Goal: Information Seeking & Learning: Learn about a topic

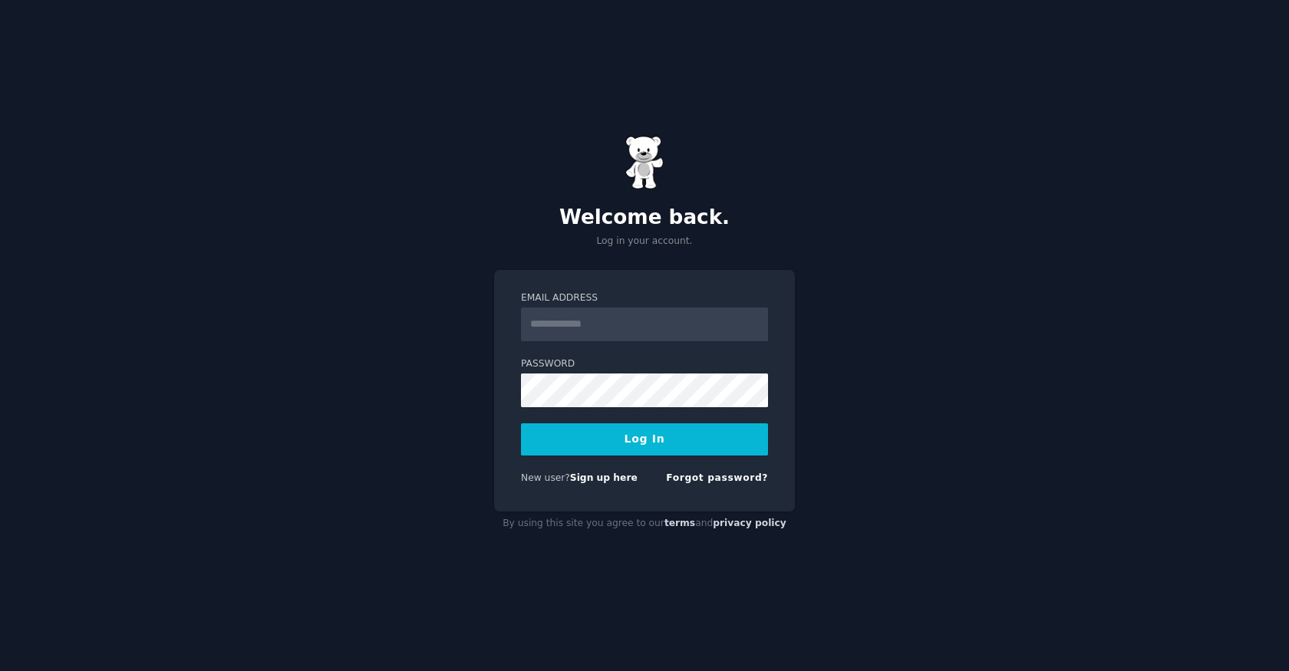
click at [647, 316] on input "Email Address" at bounding box center [644, 325] width 247 height 34
click at [647, 317] on input "Email Address" at bounding box center [644, 325] width 247 height 34
click at [607, 479] on link "Sign up here" at bounding box center [604, 478] width 68 height 11
click at [655, 318] on input "Email Address" at bounding box center [644, 325] width 247 height 34
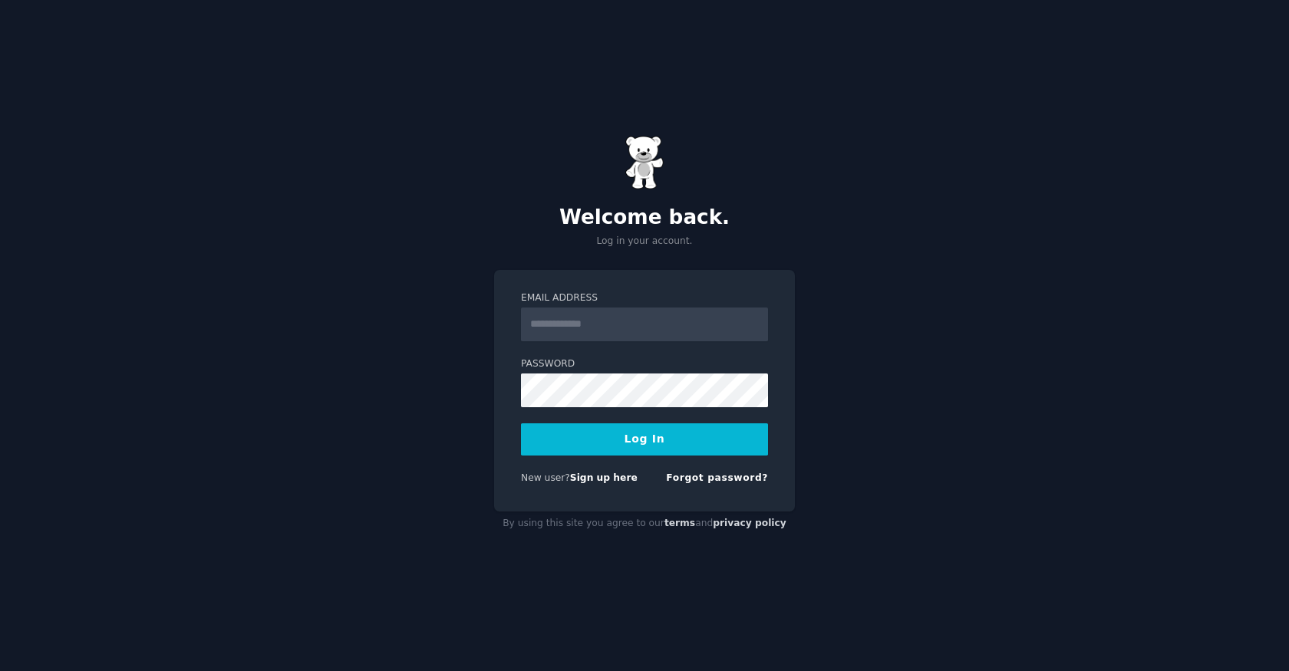
click at [521, 341] on div at bounding box center [521, 341] width 0 height 0
click at [593, 329] on input "Email Address" at bounding box center [644, 325] width 247 height 34
type input "**********"
click at [521, 424] on button "Log In" at bounding box center [644, 440] width 247 height 32
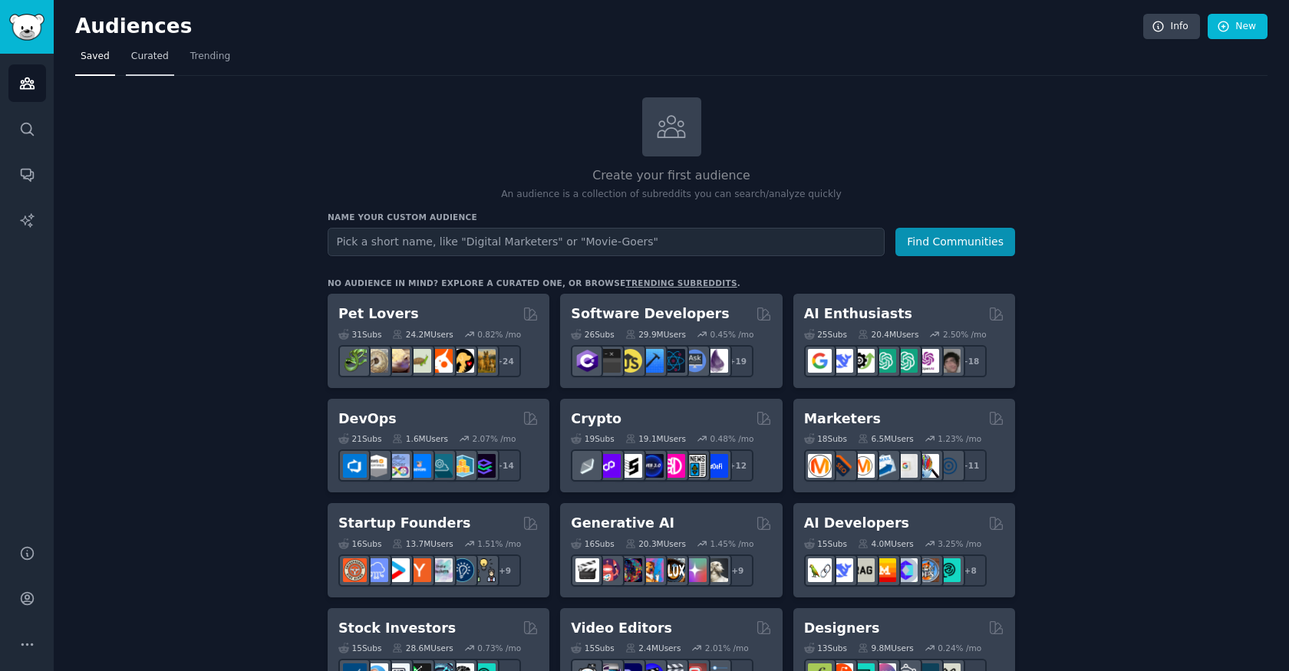
click at [142, 55] on span "Curated" at bounding box center [150, 57] width 38 height 14
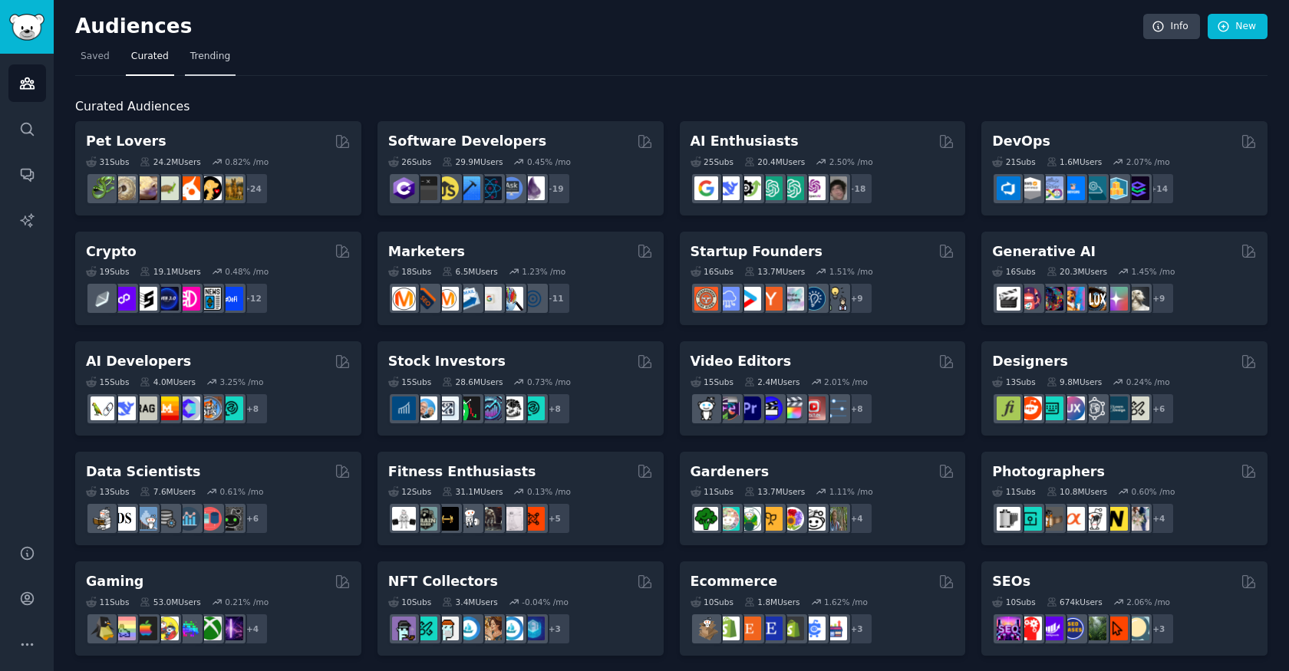
click at [212, 54] on span "Trending" at bounding box center [210, 57] width 40 height 14
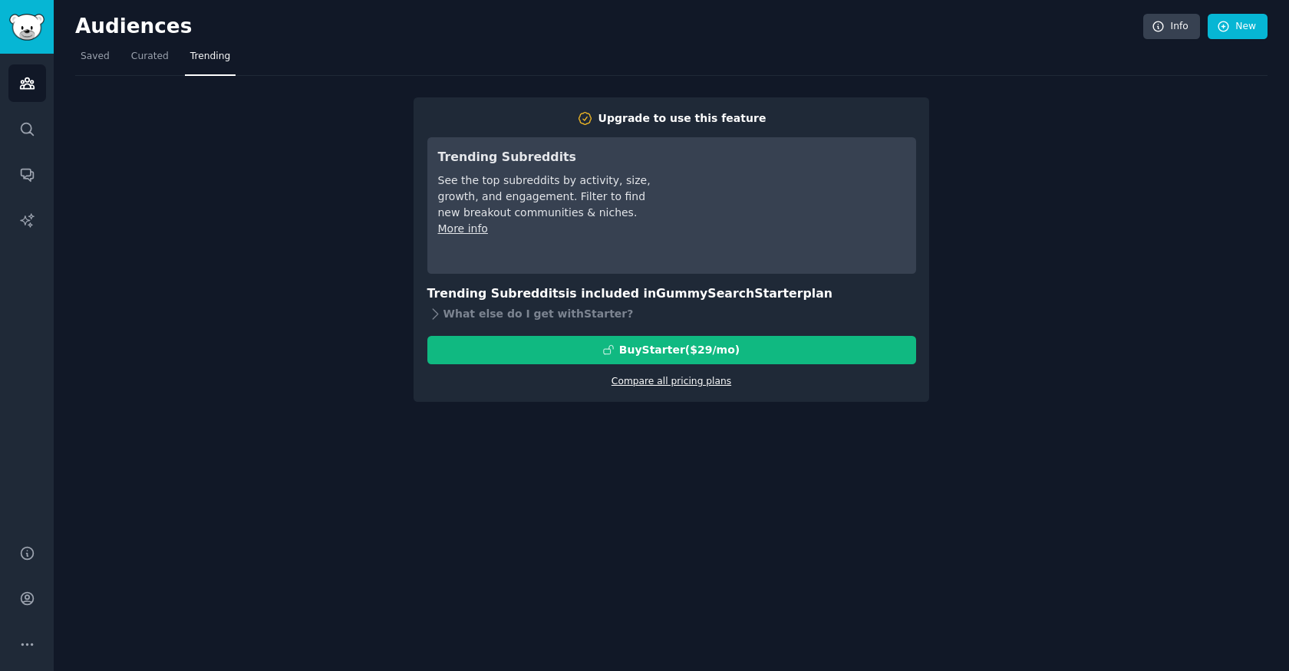
click at [651, 380] on link "Compare all pricing plans" at bounding box center [672, 381] width 120 height 11
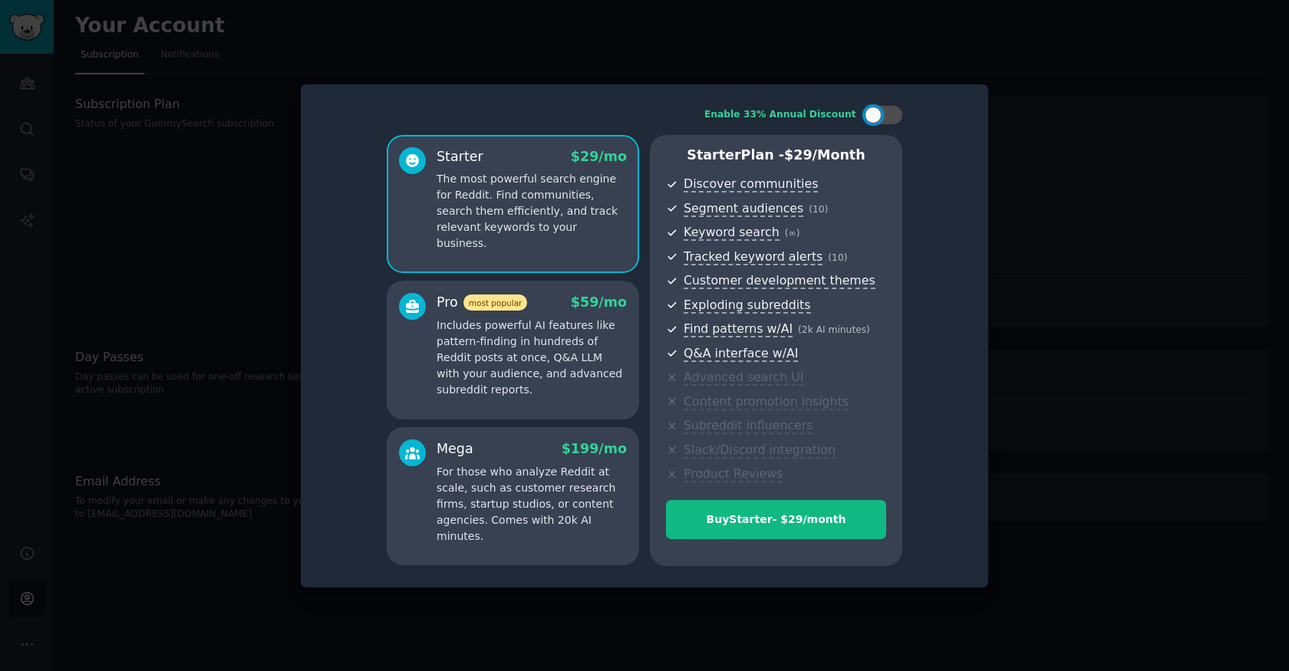
click at [564, 350] on p "Includes powerful AI features like pattern-finding in hundreds of Reddit posts …" at bounding box center [532, 358] width 190 height 81
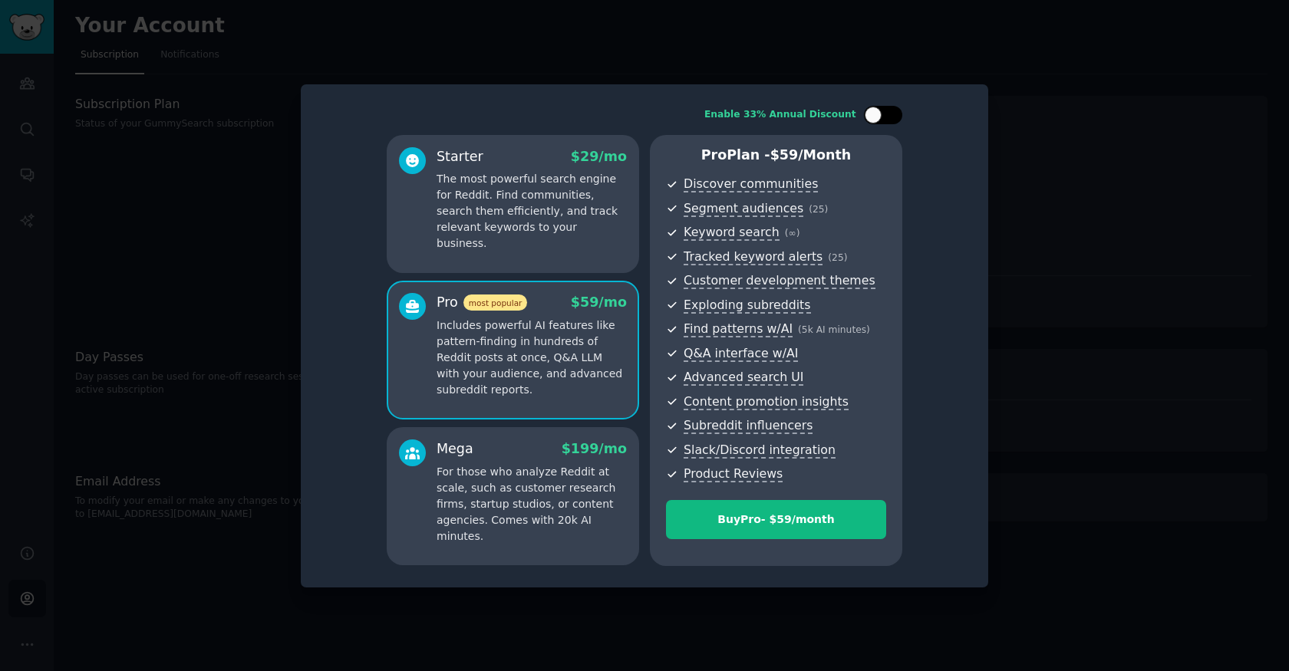
click at [896, 121] on div at bounding box center [883, 115] width 38 height 18
click at [546, 200] on p "The most powerful search engine for Reddit. Find communities, search them effic…" at bounding box center [532, 211] width 190 height 81
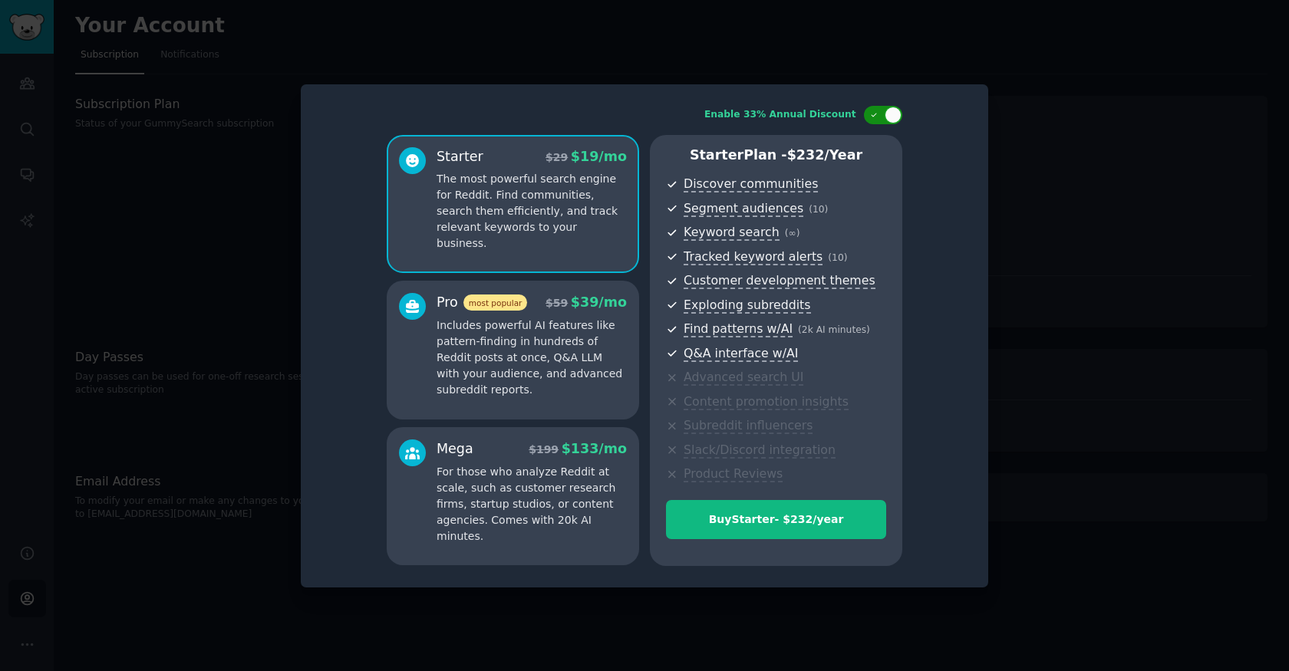
click at [869, 109] on div at bounding box center [883, 115] width 38 height 18
click at [895, 114] on div at bounding box center [883, 115] width 38 height 18
click at [870, 113] on icon at bounding box center [874, 115] width 8 height 8
click at [887, 111] on div at bounding box center [891, 115] width 8 height 8
checkbox input "true"
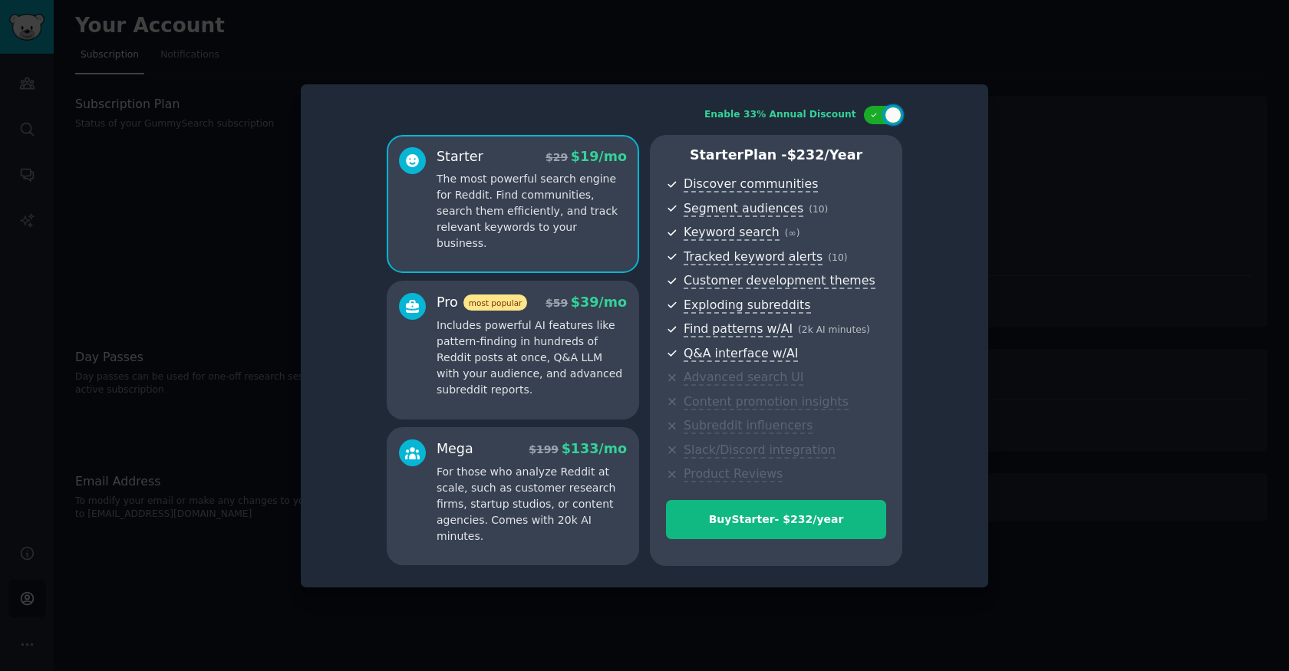
click at [1054, 121] on div at bounding box center [644, 335] width 1289 height 671
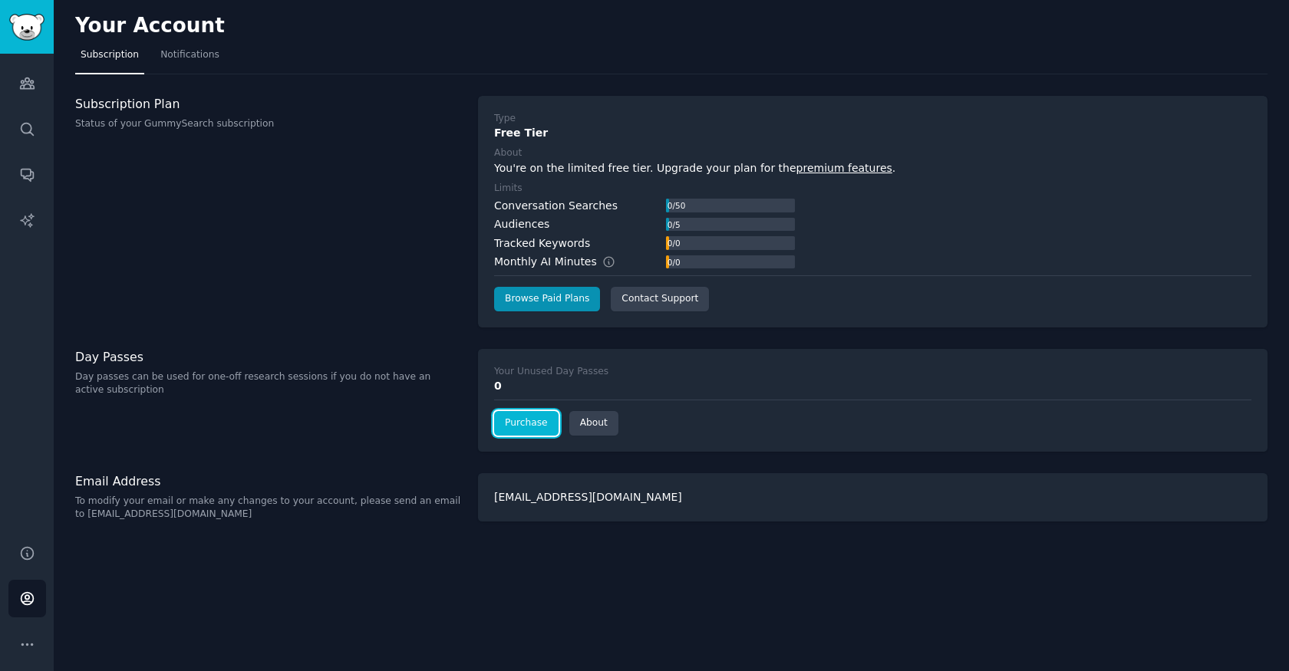
click at [525, 424] on link "Purchase" at bounding box center [526, 423] width 64 height 25
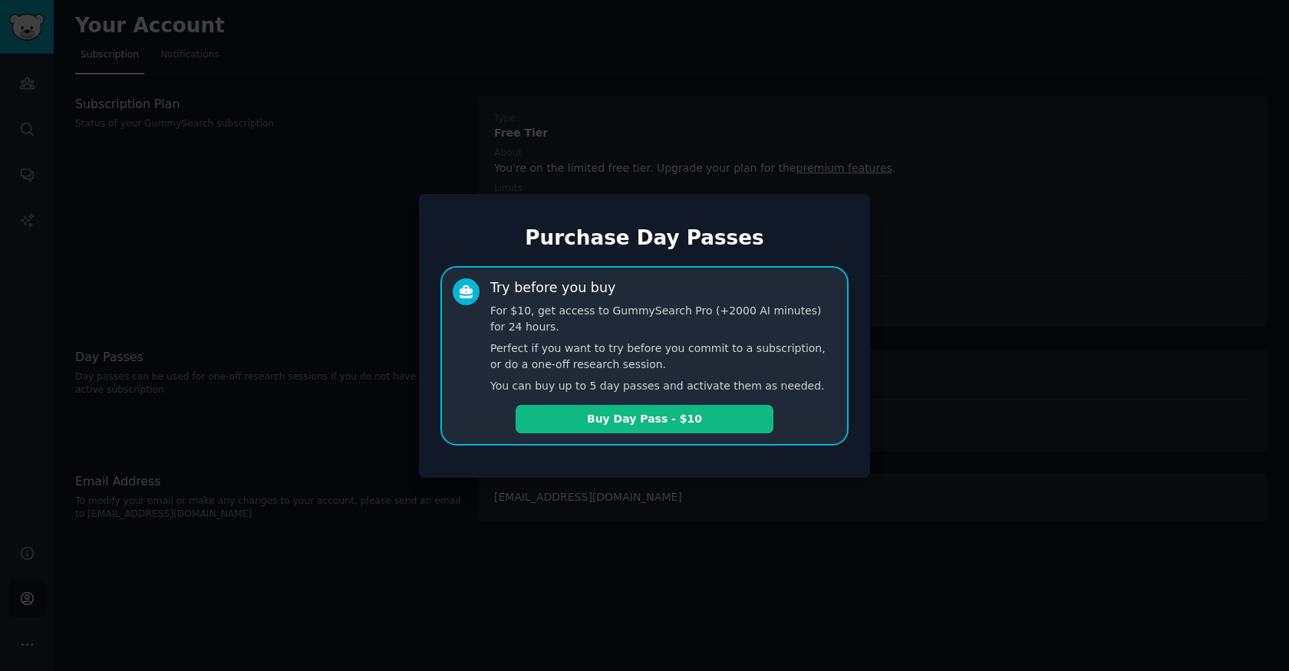
click at [885, 317] on div at bounding box center [644, 335] width 1289 height 671
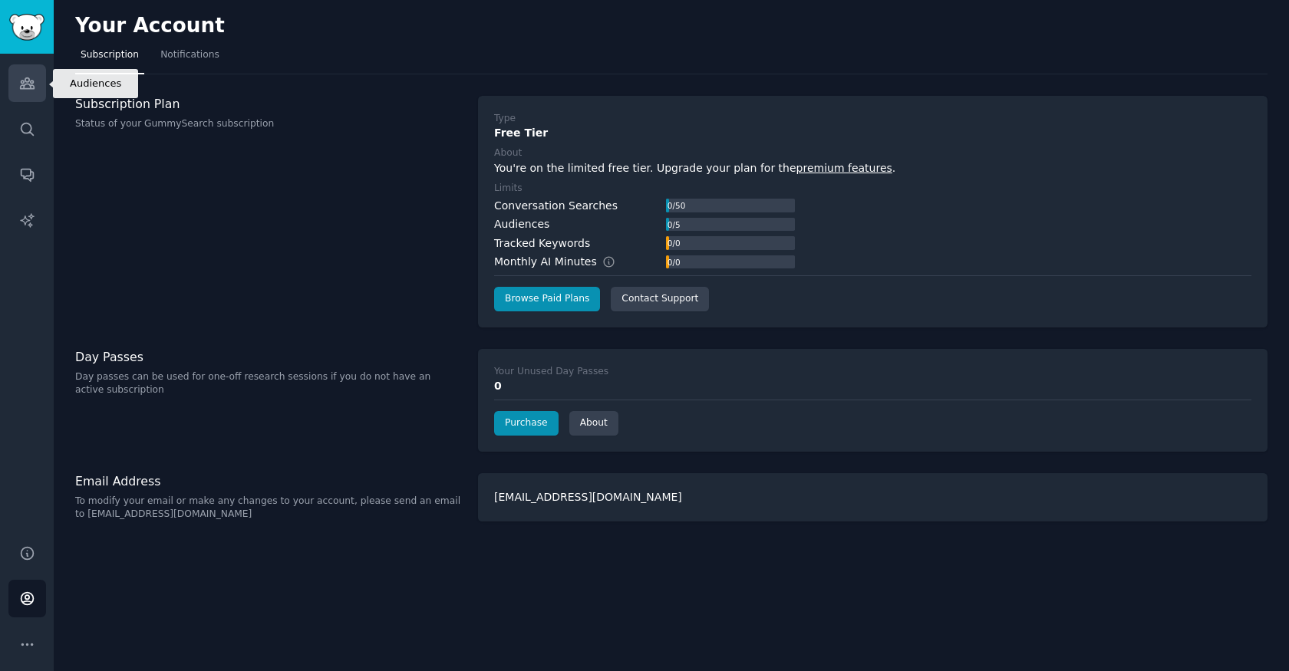
click at [35, 75] on icon "Sidebar" at bounding box center [27, 83] width 16 height 16
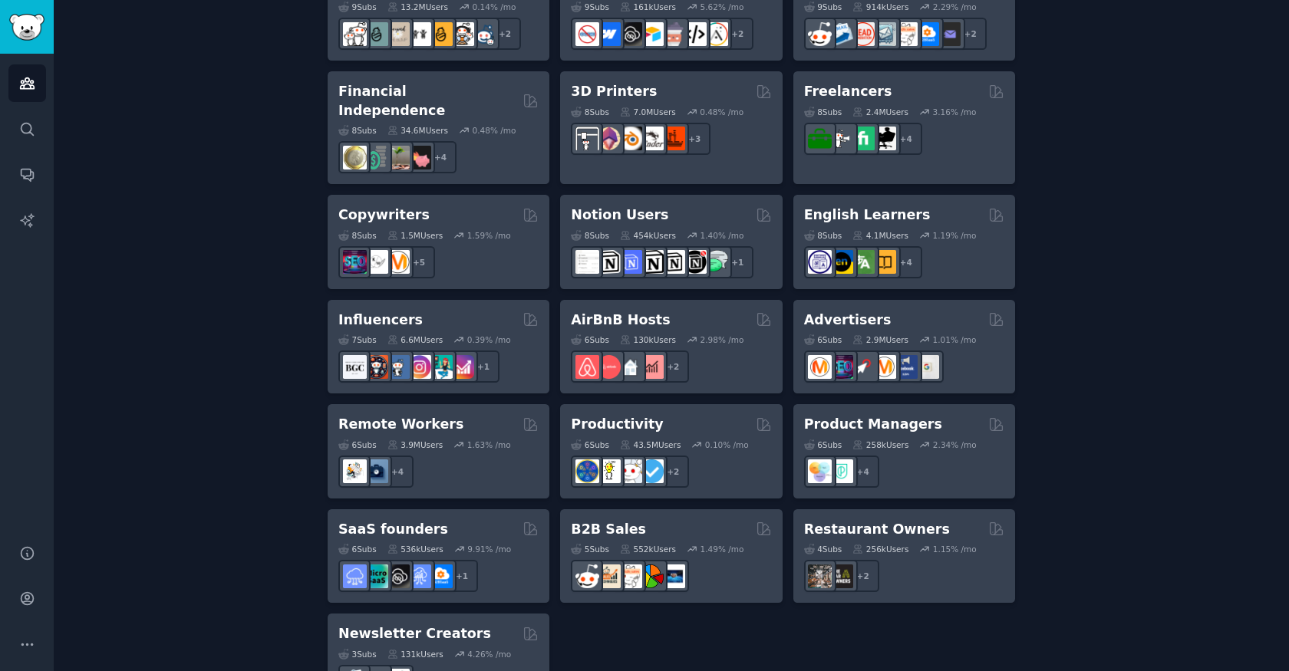
scroll to position [1099, 0]
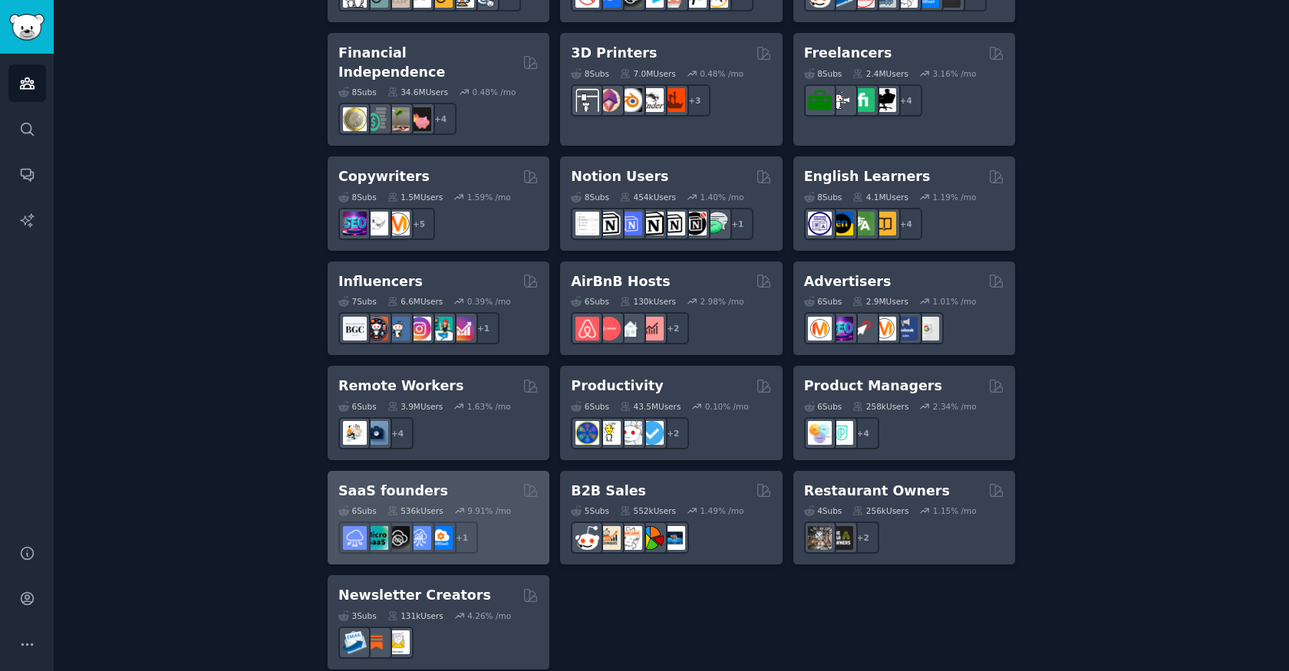
click at [403, 482] on h2 "SaaS founders" at bounding box center [393, 491] width 110 height 19
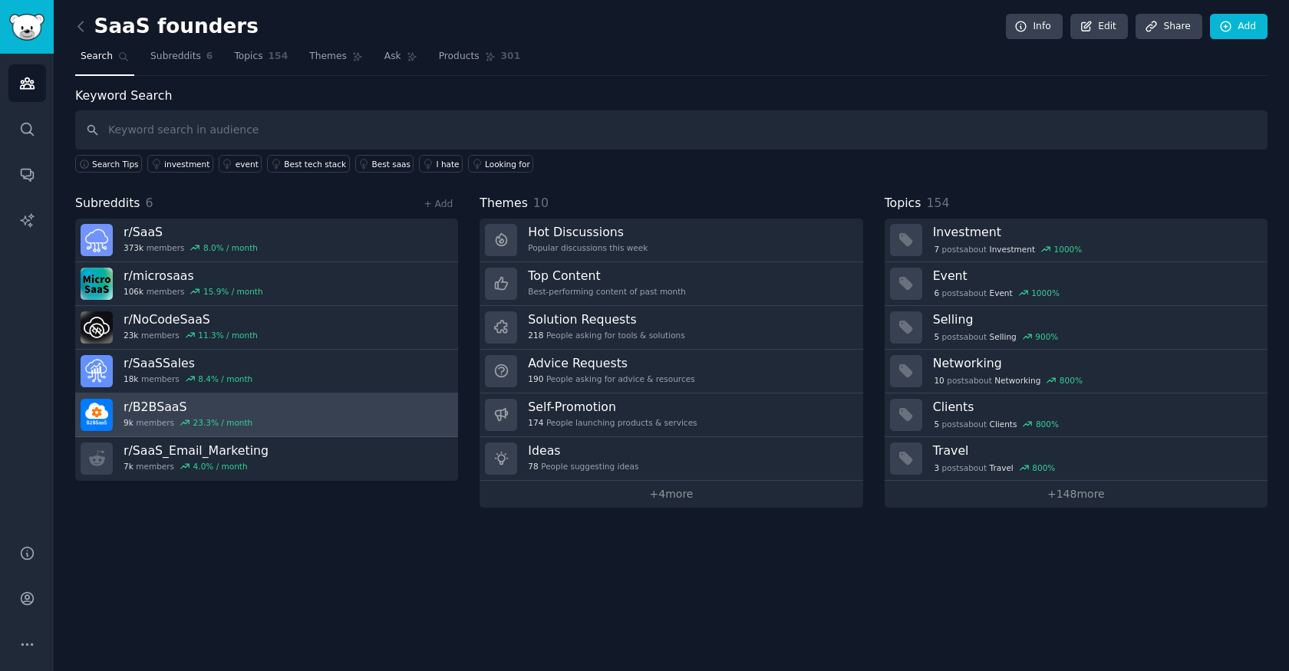
click at [397, 405] on link "r/ B2BSaaS 9k members 23.3 % / month" at bounding box center [266, 416] width 383 height 44
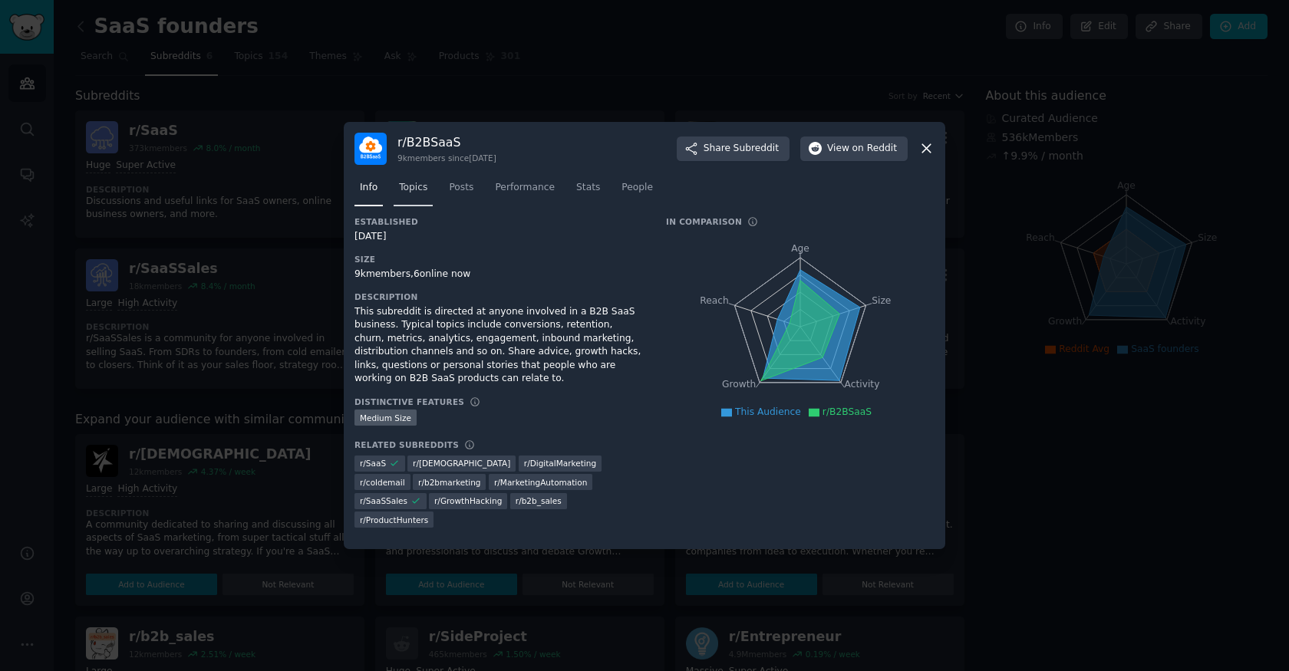
click at [421, 195] on span "Topics" at bounding box center [413, 188] width 28 height 14
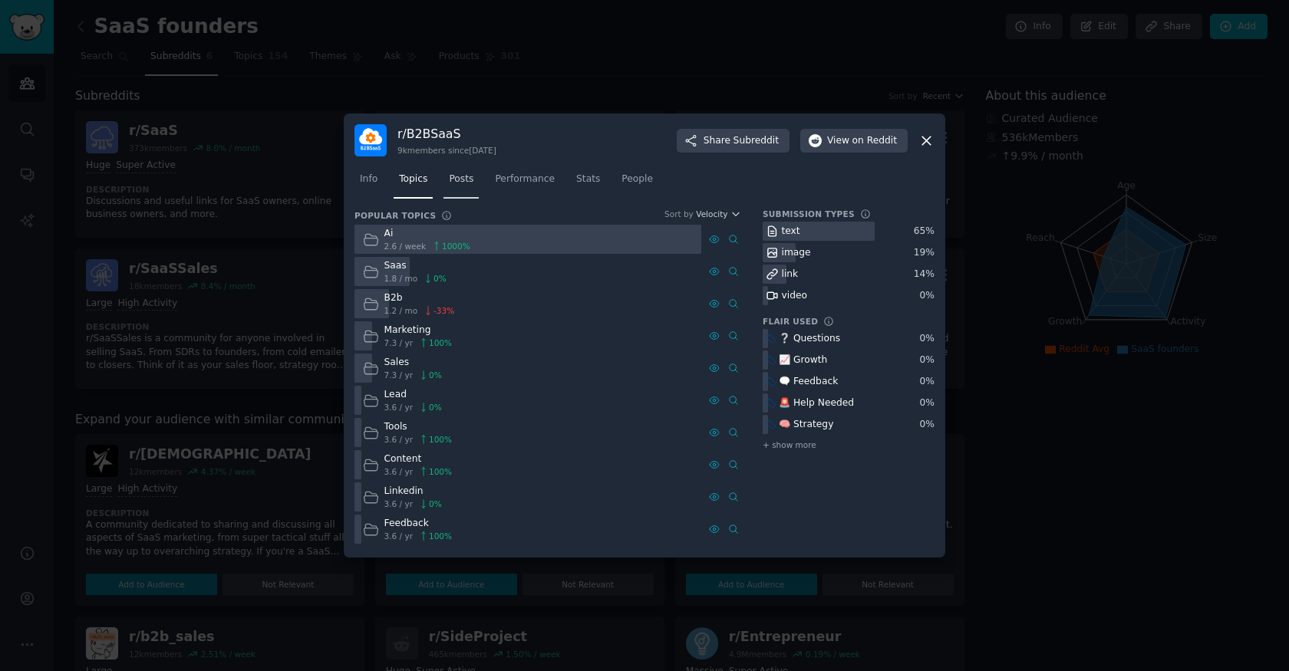
click at [466, 185] on span "Posts" at bounding box center [461, 180] width 25 height 14
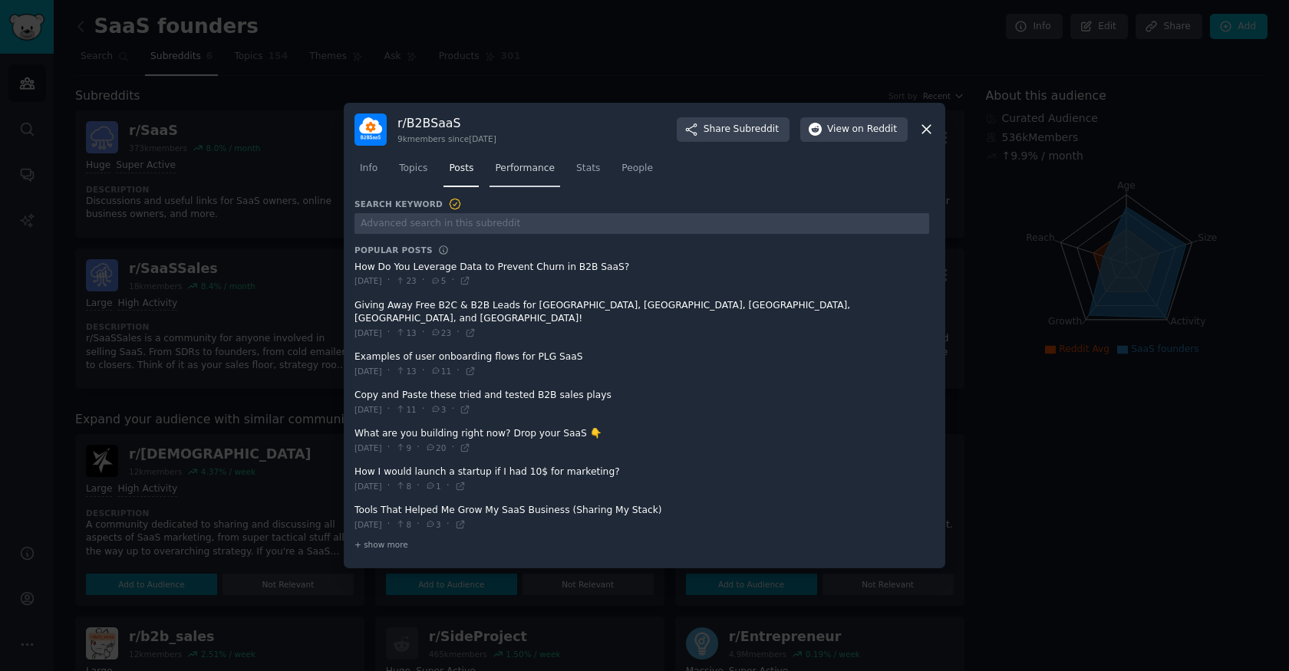
click at [534, 184] on link "Performance" at bounding box center [525, 172] width 71 height 31
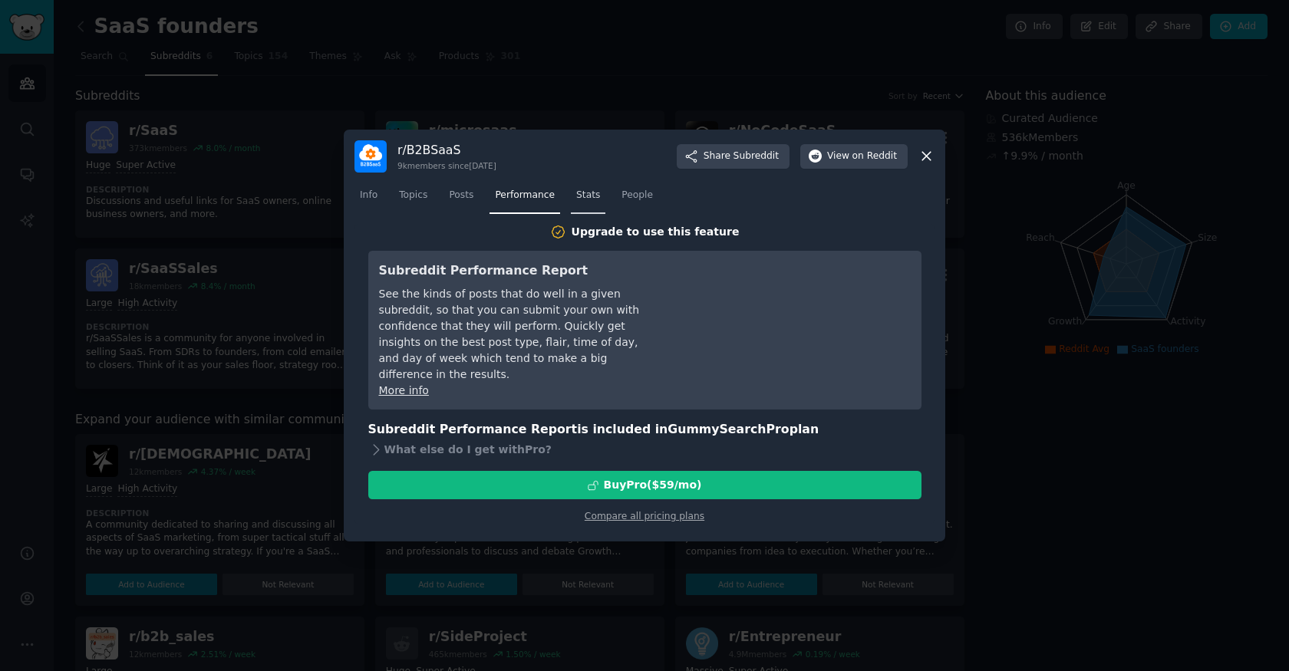
click at [585, 198] on span "Stats" at bounding box center [588, 196] width 24 height 14
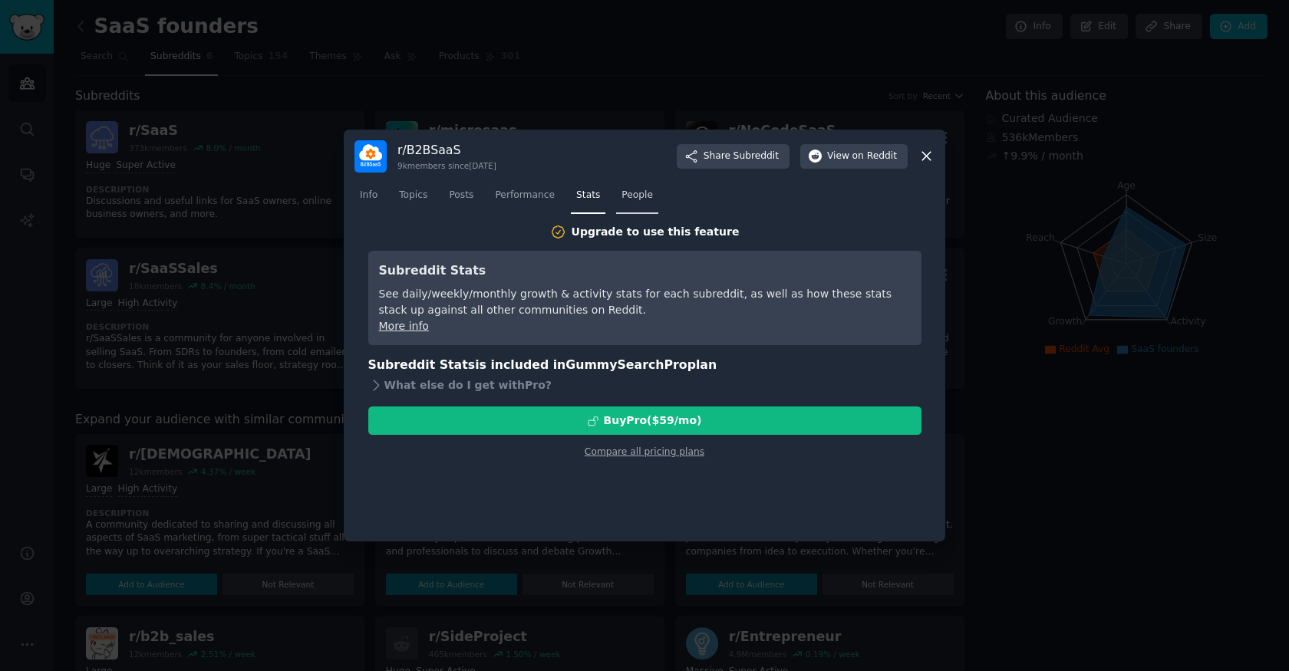
click at [639, 199] on span "People" at bounding box center [636, 196] width 31 height 14
